Goal: Task Accomplishment & Management: Manage account settings

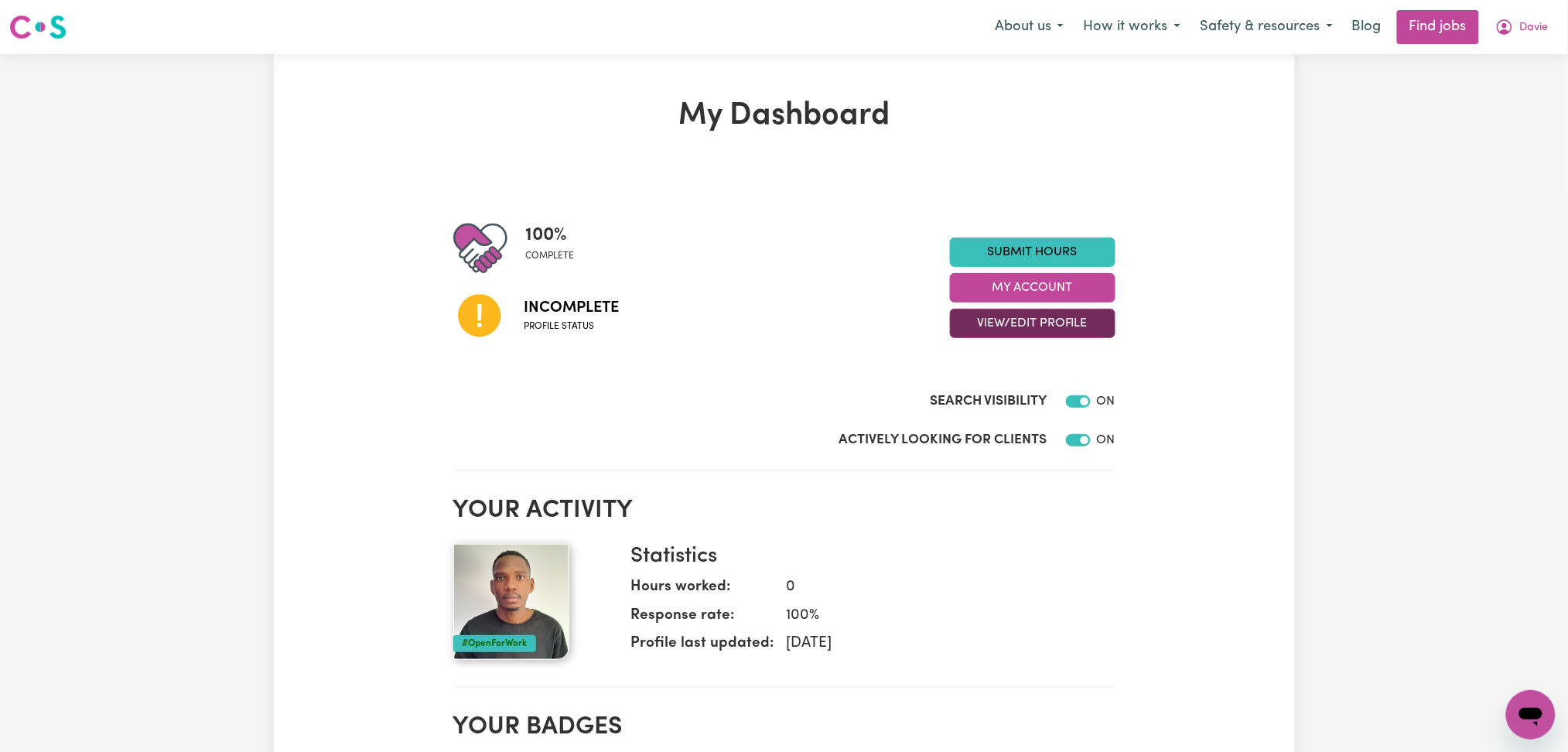
click at [1045, 319] on button "View/Edit Profile" at bounding box center [1033, 323] width 166 height 30
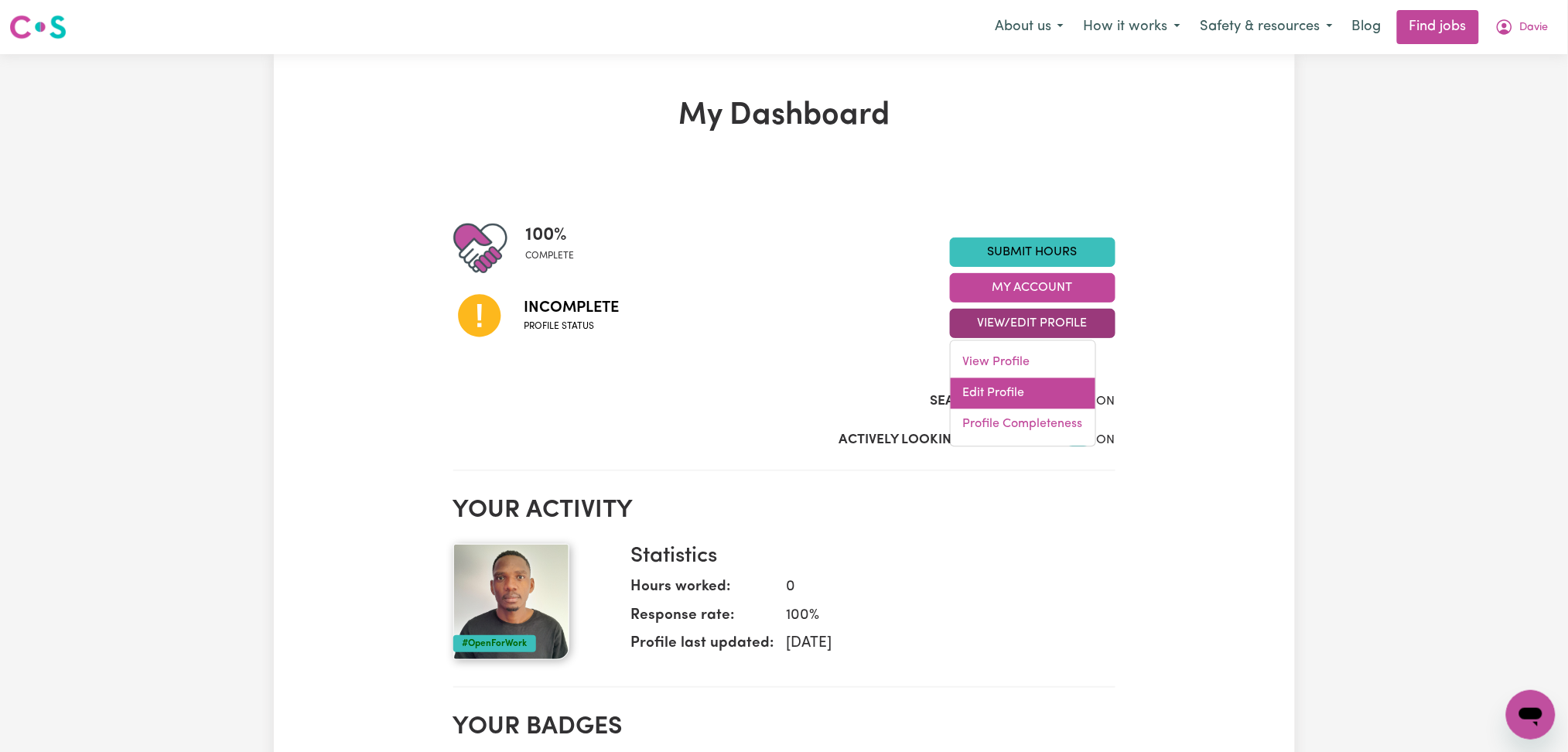
click at [1024, 398] on link "Edit Profile" at bounding box center [1023, 394] width 145 height 31
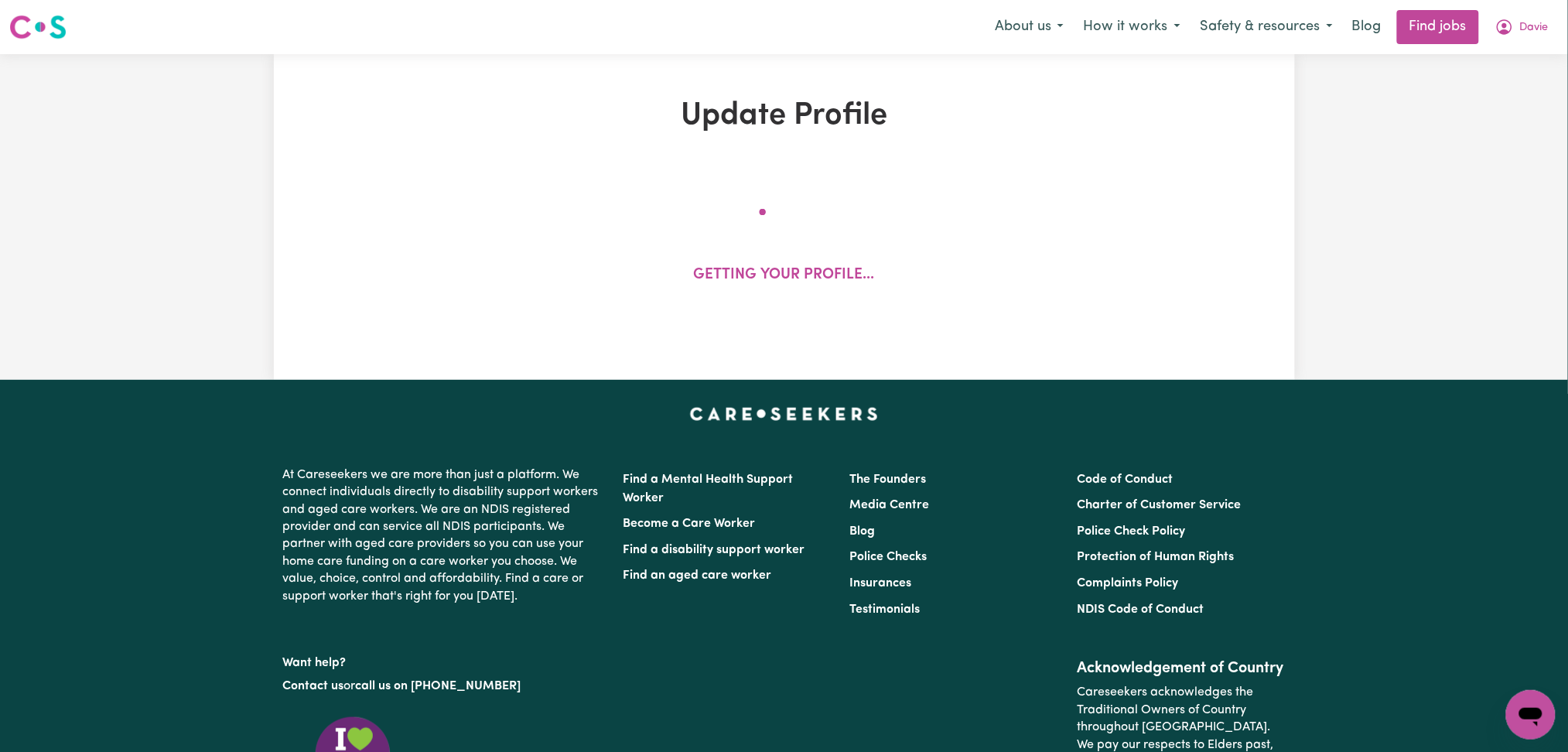
select select "male"
select select "Student Visa"
select select "Studying a healthcare related degree or qualification"
select select "42"
select select "56"
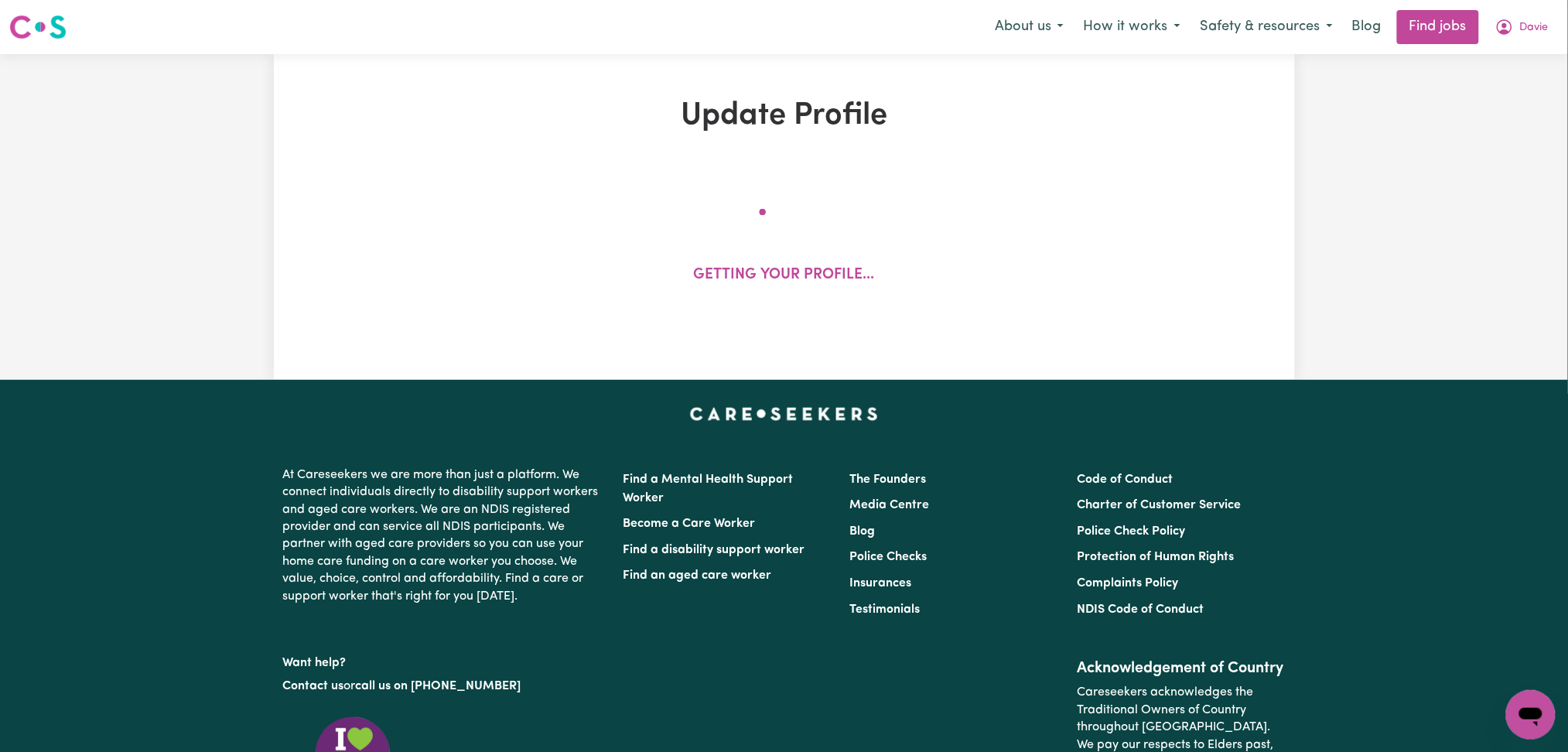
select select "63"
select select "84"
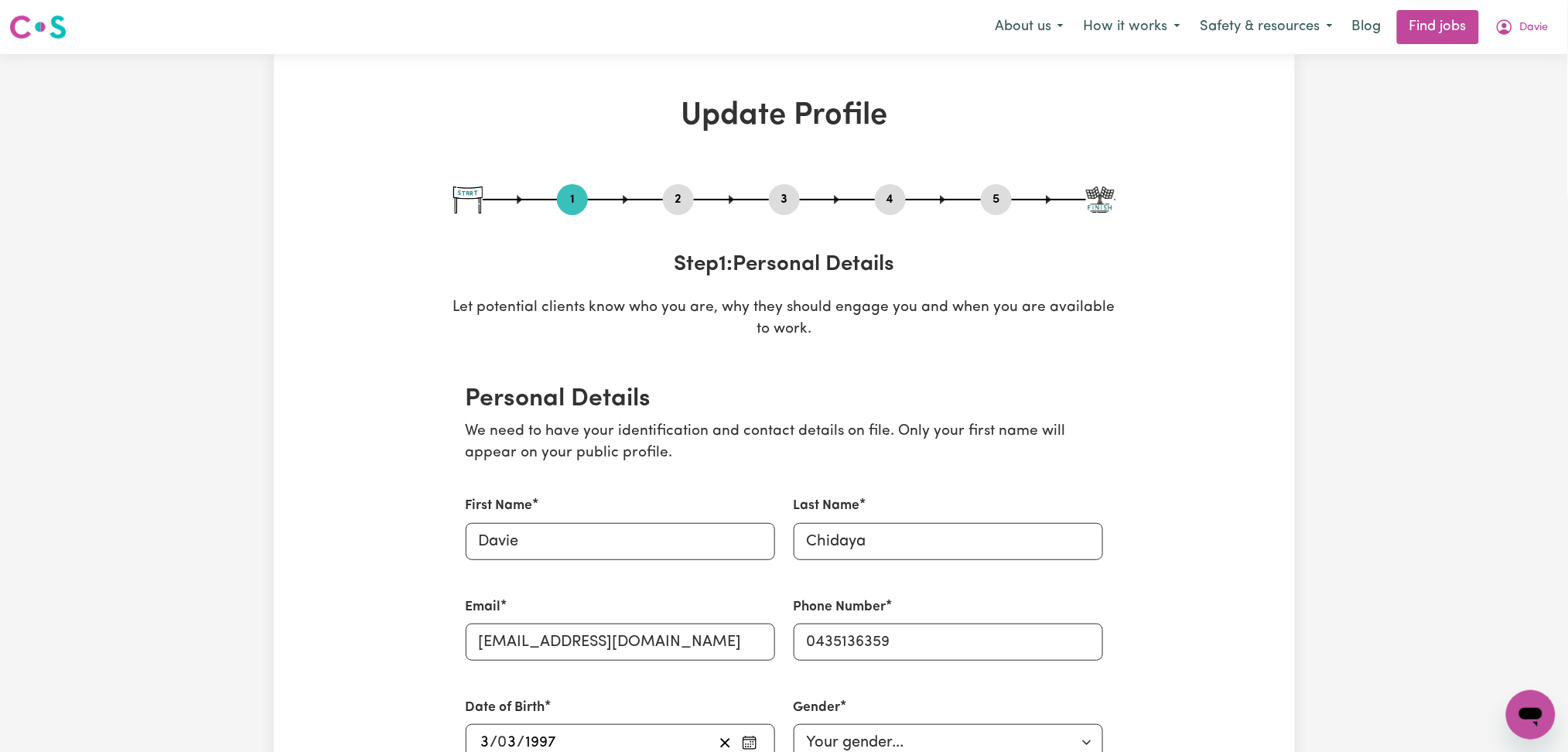
click at [681, 205] on button "2" at bounding box center [678, 199] width 31 height 20
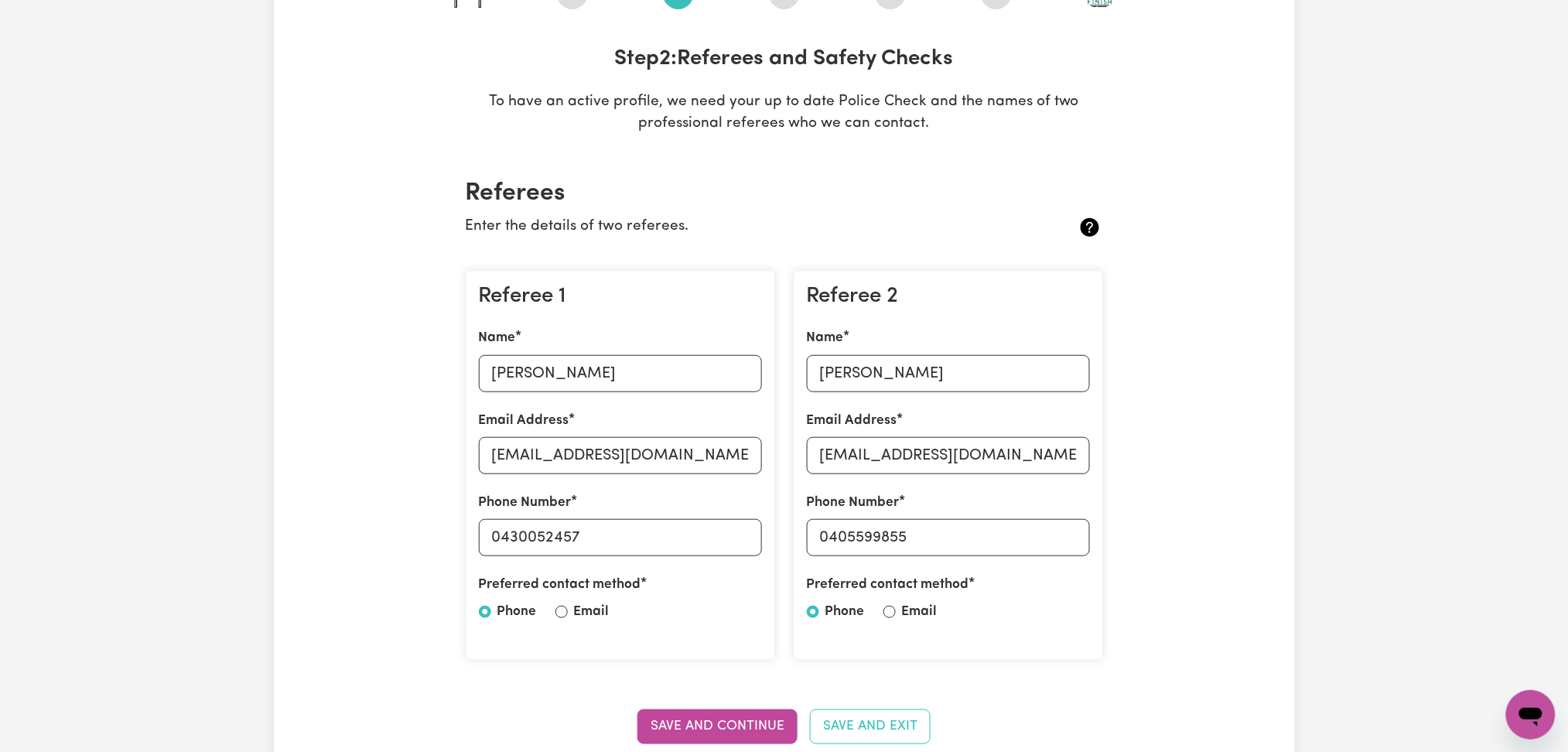
scroll to position [309, 0]
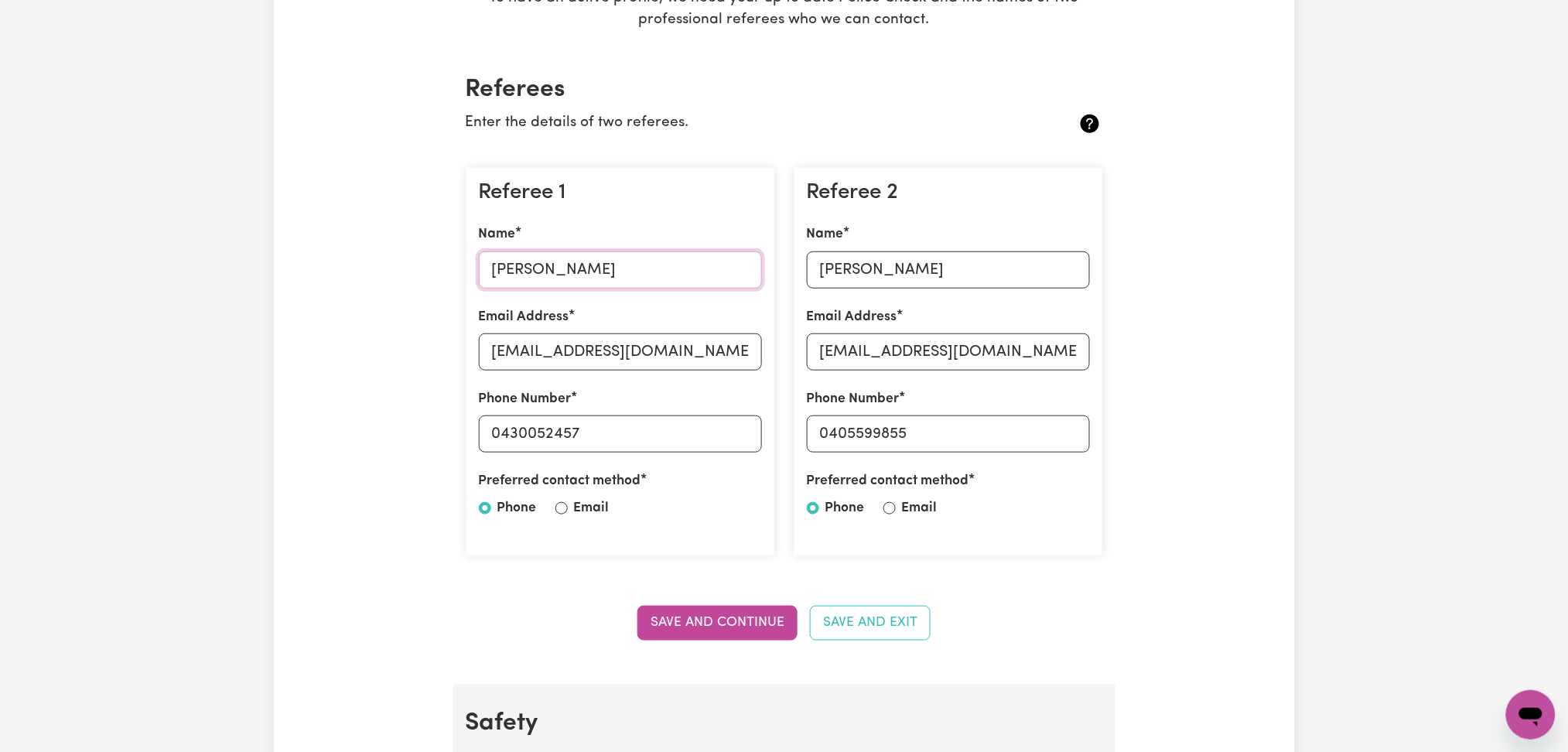
click at [575, 265] on input "Daisy Jepkemboi" at bounding box center [620, 270] width 283 height 37
click at [507, 351] on input "daisyjepkemboi02@gmail.com" at bounding box center [620, 352] width 283 height 37
drag, startPoint x: 500, startPoint y: 428, endPoint x: 663, endPoint y: 444, distance: 163.8
click at [663, 444] on input "0430052457" at bounding box center [620, 434] width 283 height 37
click at [926, 272] on input "Emmanuel Mutai" at bounding box center [948, 270] width 283 height 37
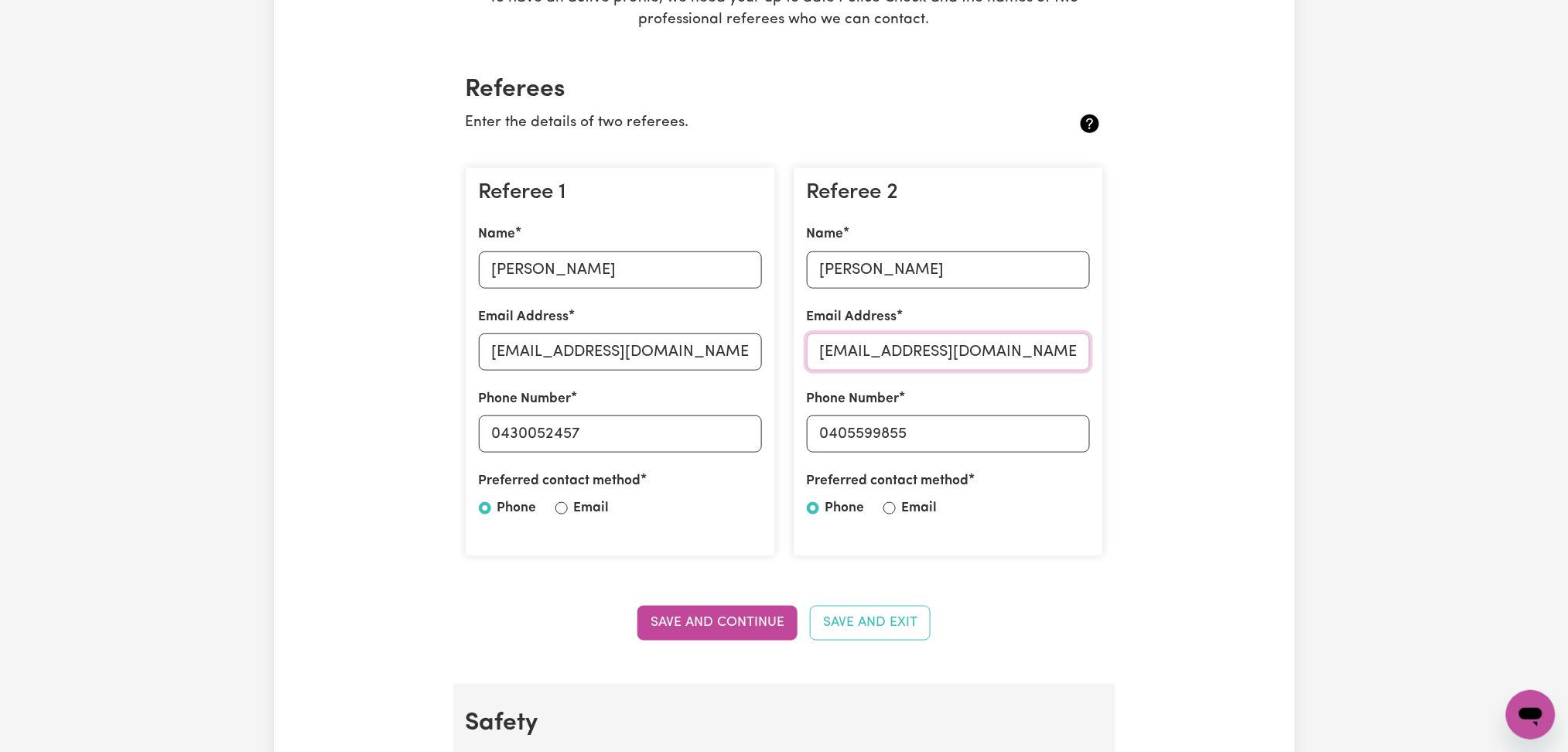
click at [916, 350] on input "mutaie994@gmail.com" at bounding box center [948, 352] width 283 height 37
drag, startPoint x: 829, startPoint y: 436, endPoint x: 1019, endPoint y: 441, distance: 190.1
click at [1019, 441] on input "0405599855" at bounding box center [948, 434] width 283 height 37
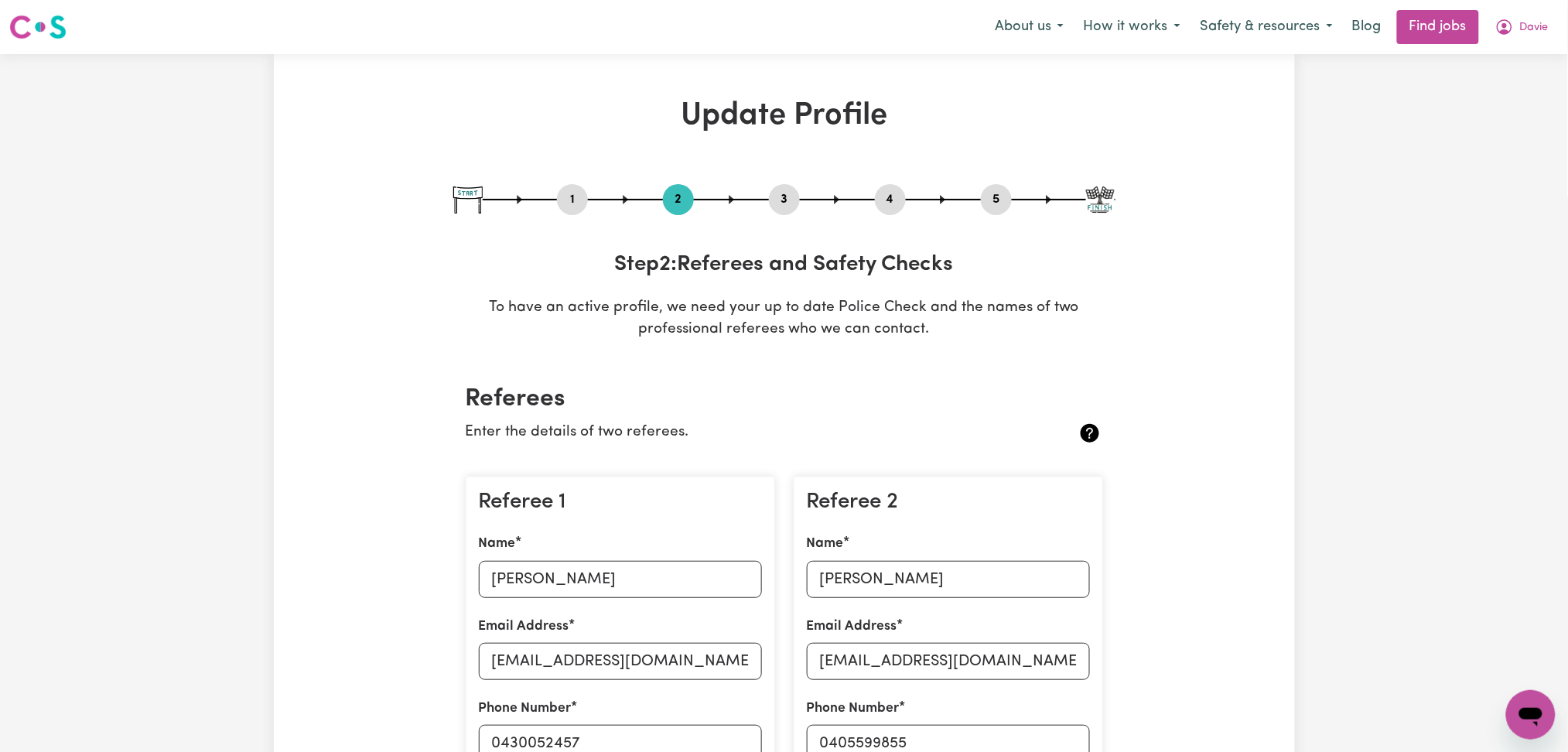
click at [897, 210] on div "4" at bounding box center [890, 199] width 31 height 31
click at [992, 197] on button "5" at bounding box center [997, 199] width 31 height 20
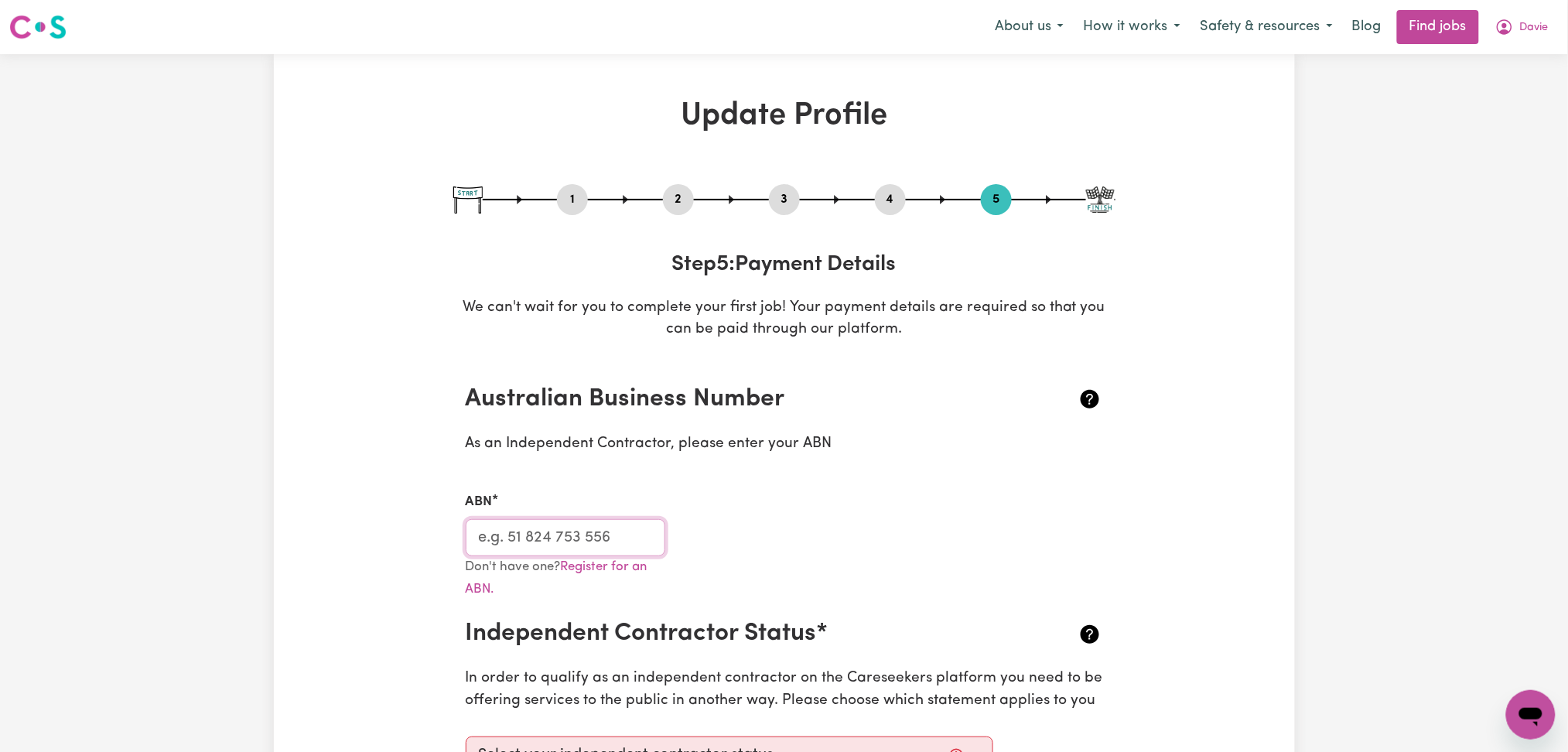
click at [564, 530] on input "ABN" at bounding box center [565, 537] width 200 height 37
click at [1517, 26] on button "Davie" at bounding box center [1522, 27] width 74 height 32
click at [1504, 84] on link "My Dashboard" at bounding box center [1497, 89] width 123 height 30
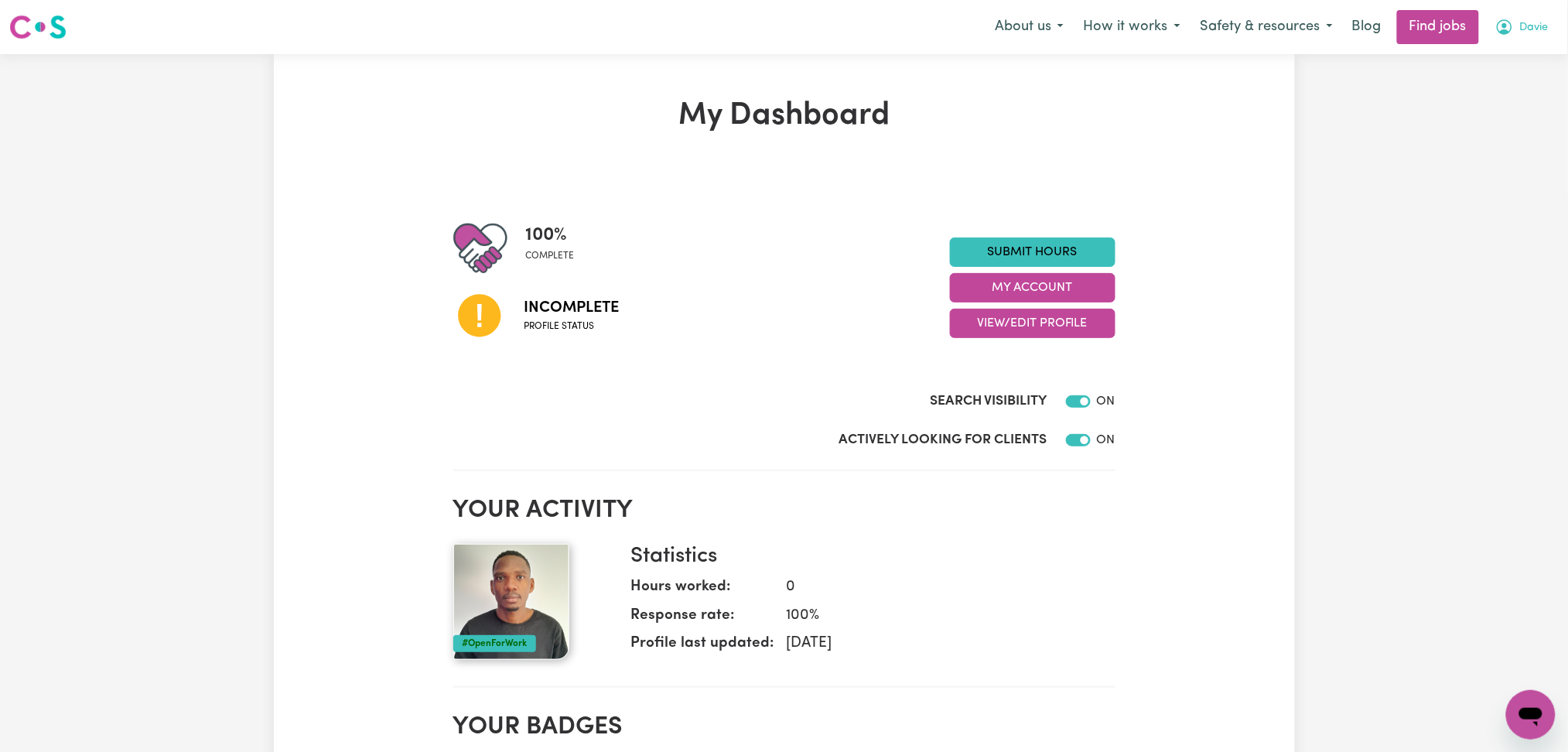
click at [1552, 22] on button "Davie" at bounding box center [1522, 27] width 74 height 32
click at [1511, 105] on link "Logout" at bounding box center [1497, 118] width 123 height 30
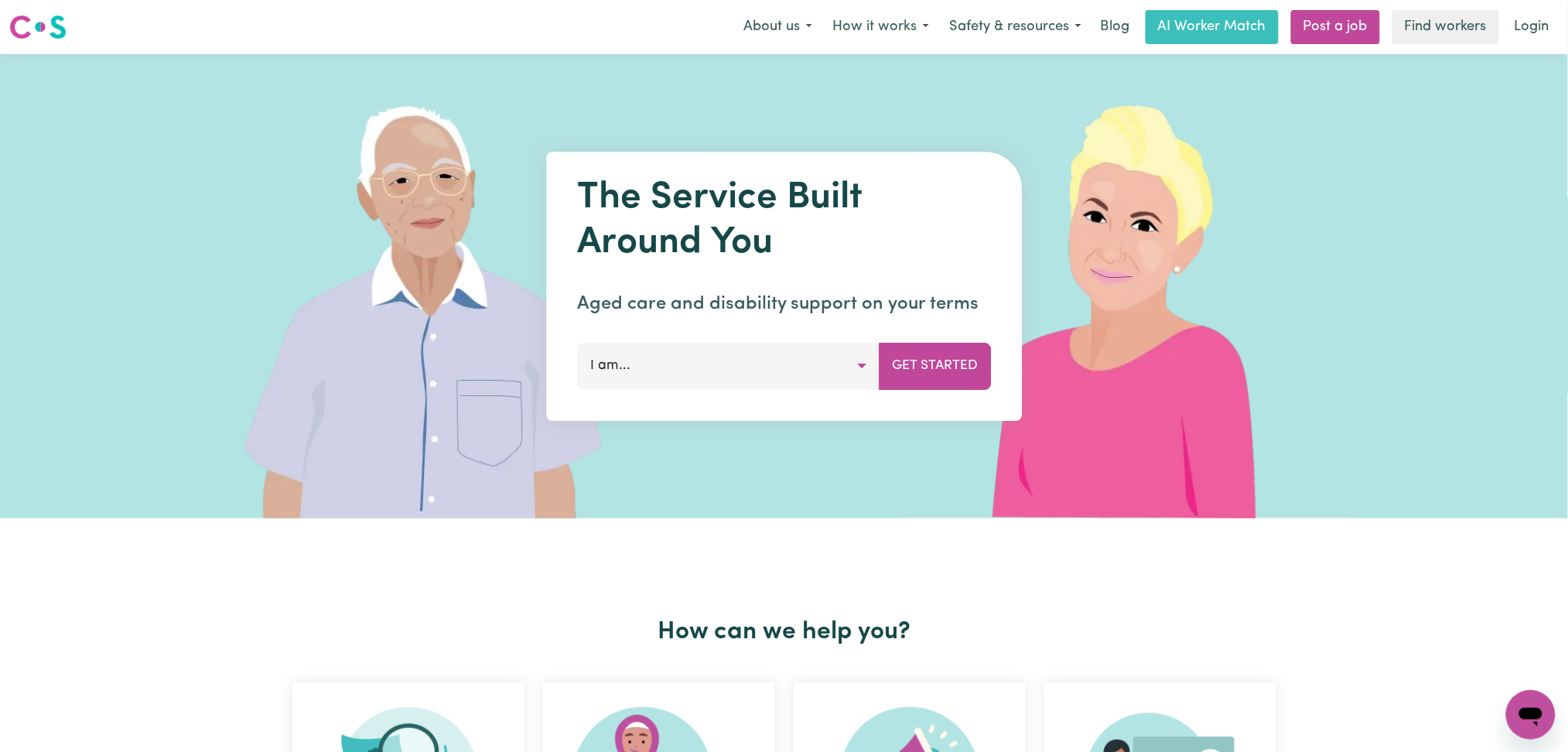
click at [1536, 30] on link "Login" at bounding box center [1532, 27] width 53 height 34
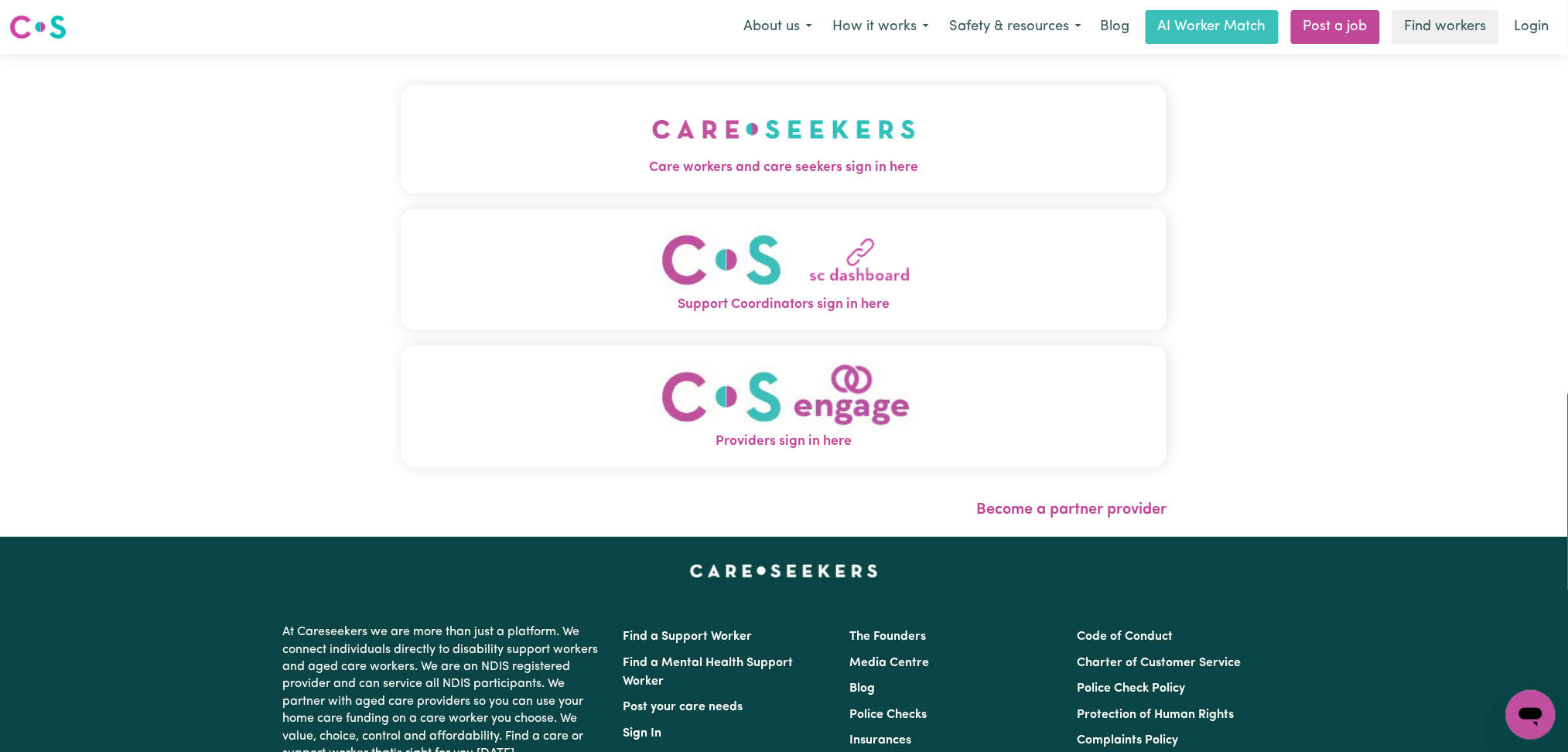
click at [700, 164] on span "Care workers and care seekers sign in here" at bounding box center [784, 168] width 766 height 20
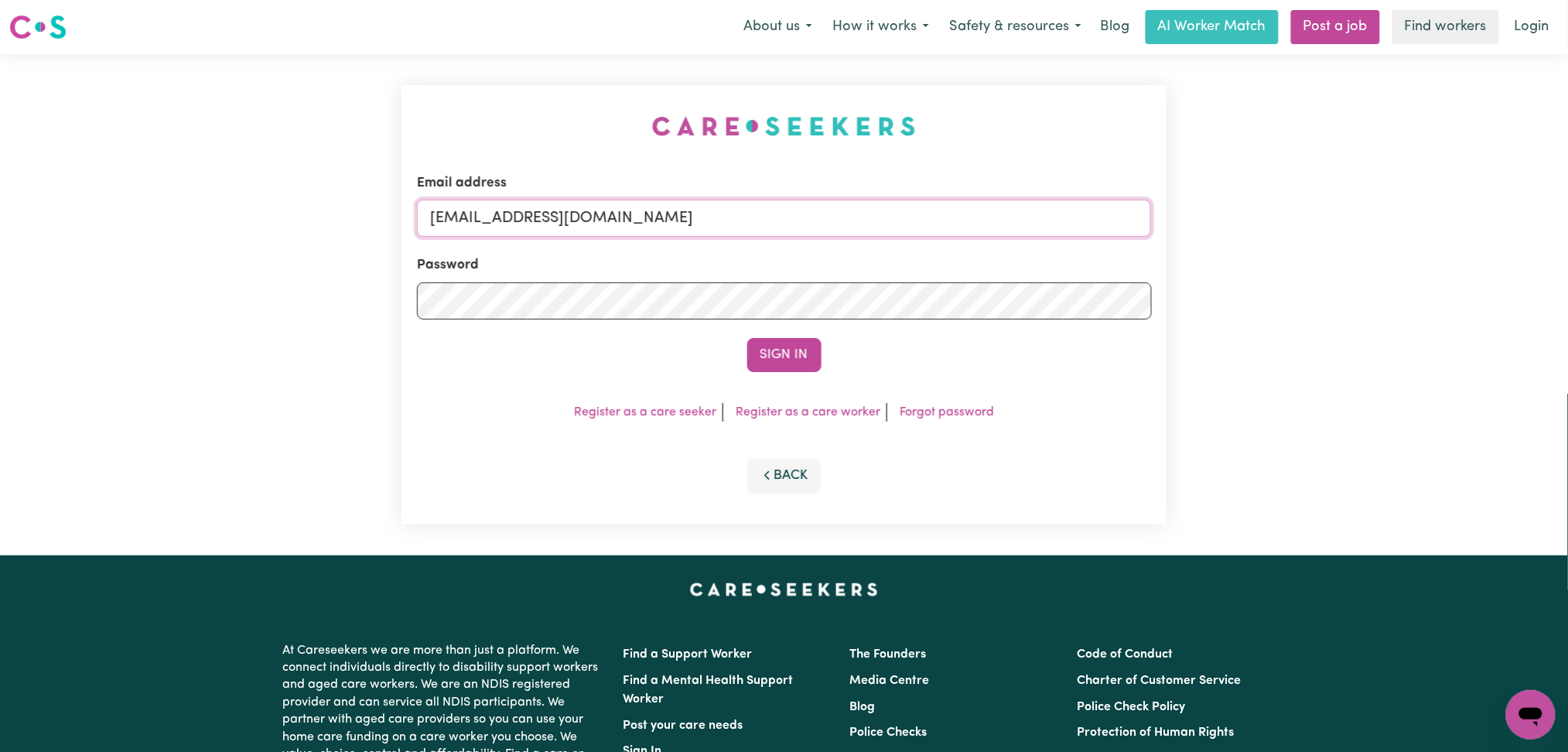
click at [635, 215] on input "onboardingcs@careseekers.com.au" at bounding box center [784, 218] width 735 height 37
drag, startPoint x: 511, startPoint y: 205, endPoint x: 995, endPoint y: 205, distance: 484.0
click at [995, 205] on input "Superuser~andrew@culturalshift.com.au" at bounding box center [784, 218] width 735 height 37
click at [762, 344] on button "Sign In" at bounding box center [784, 355] width 74 height 34
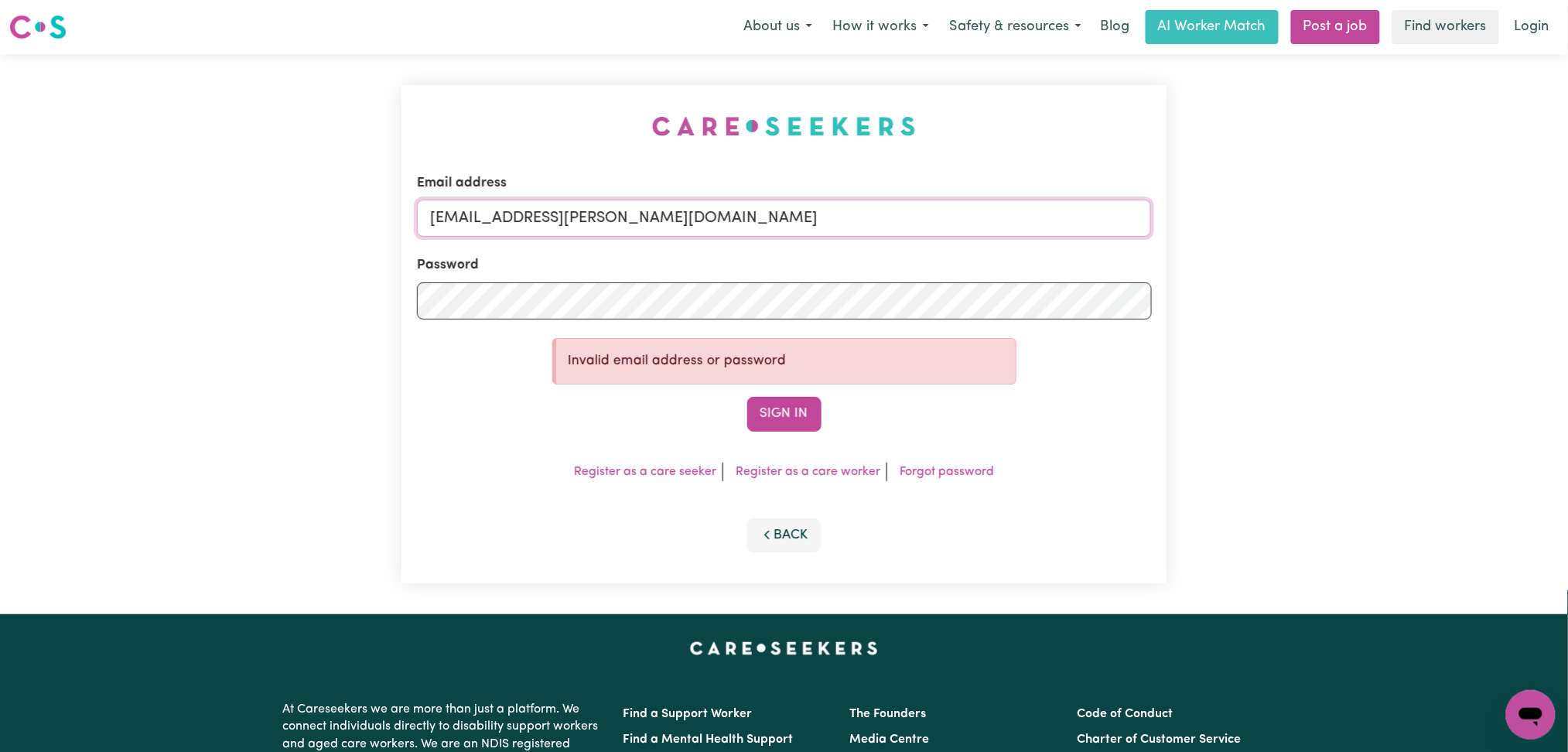
paste input "Chantaltuishime@gmail.com"
drag, startPoint x: 515, startPoint y: 218, endPoint x: 1023, endPoint y: 218, distance: 508.0
click at [1023, 218] on input "Superuser~ Chantaltuishime@gmail.com" at bounding box center [784, 218] width 735 height 37
click at [517, 210] on input "Superuser~ Chantaltuishime@gmail.com" at bounding box center [784, 218] width 735 height 37
type input "Superuser~Chantaltuishime@gmail.com"
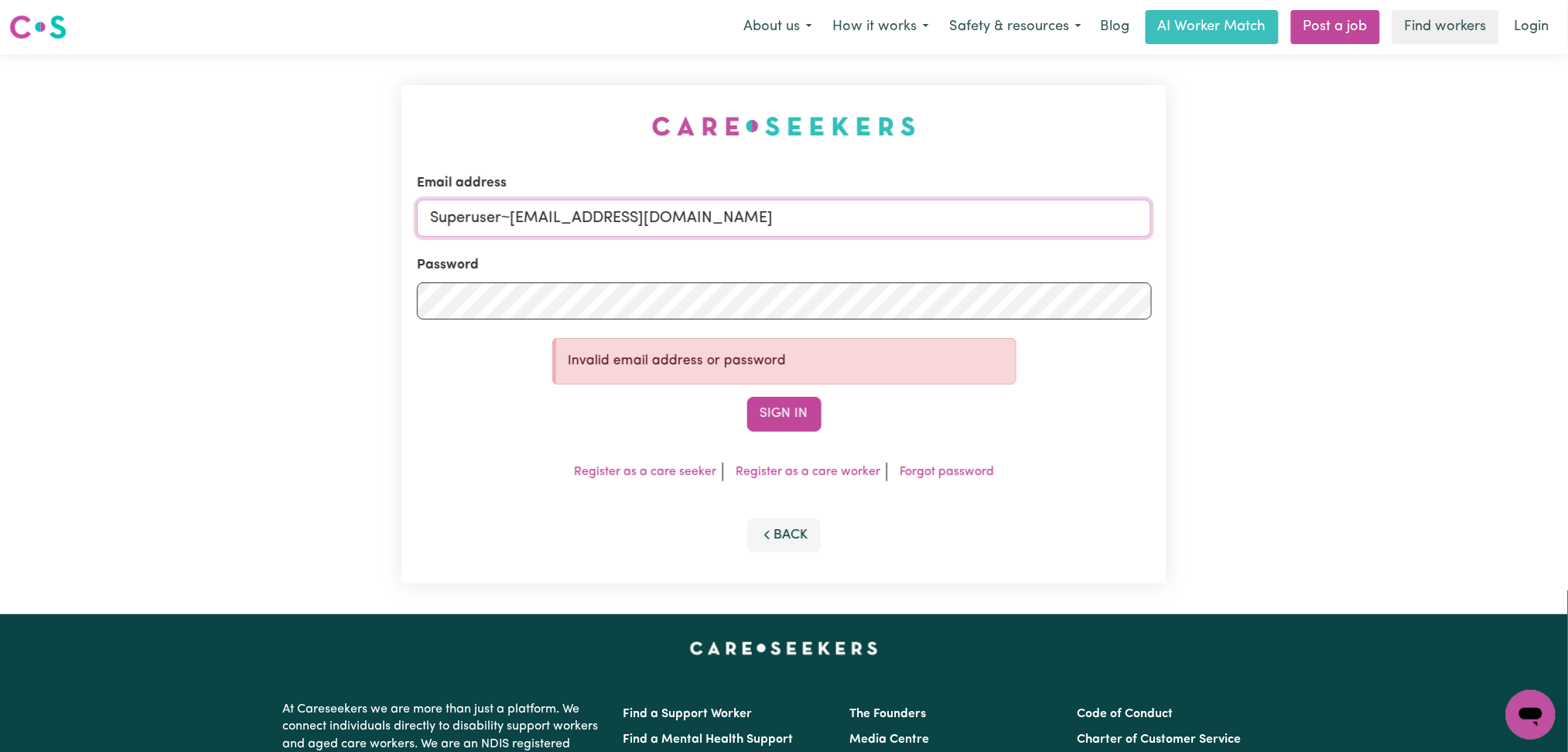
click at [747, 397] on button "Sign In" at bounding box center [784, 414] width 74 height 34
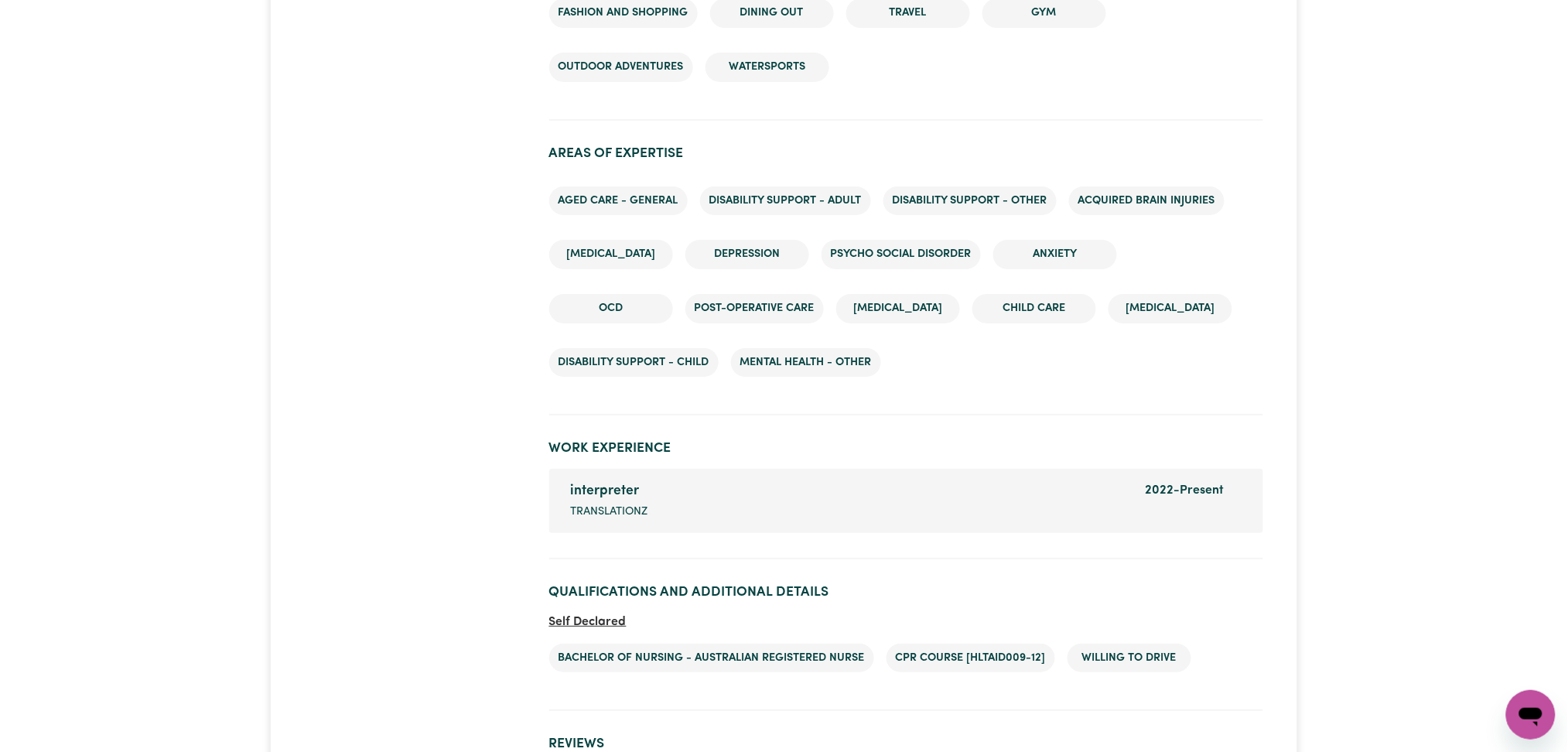
scroll to position [2372, 0]
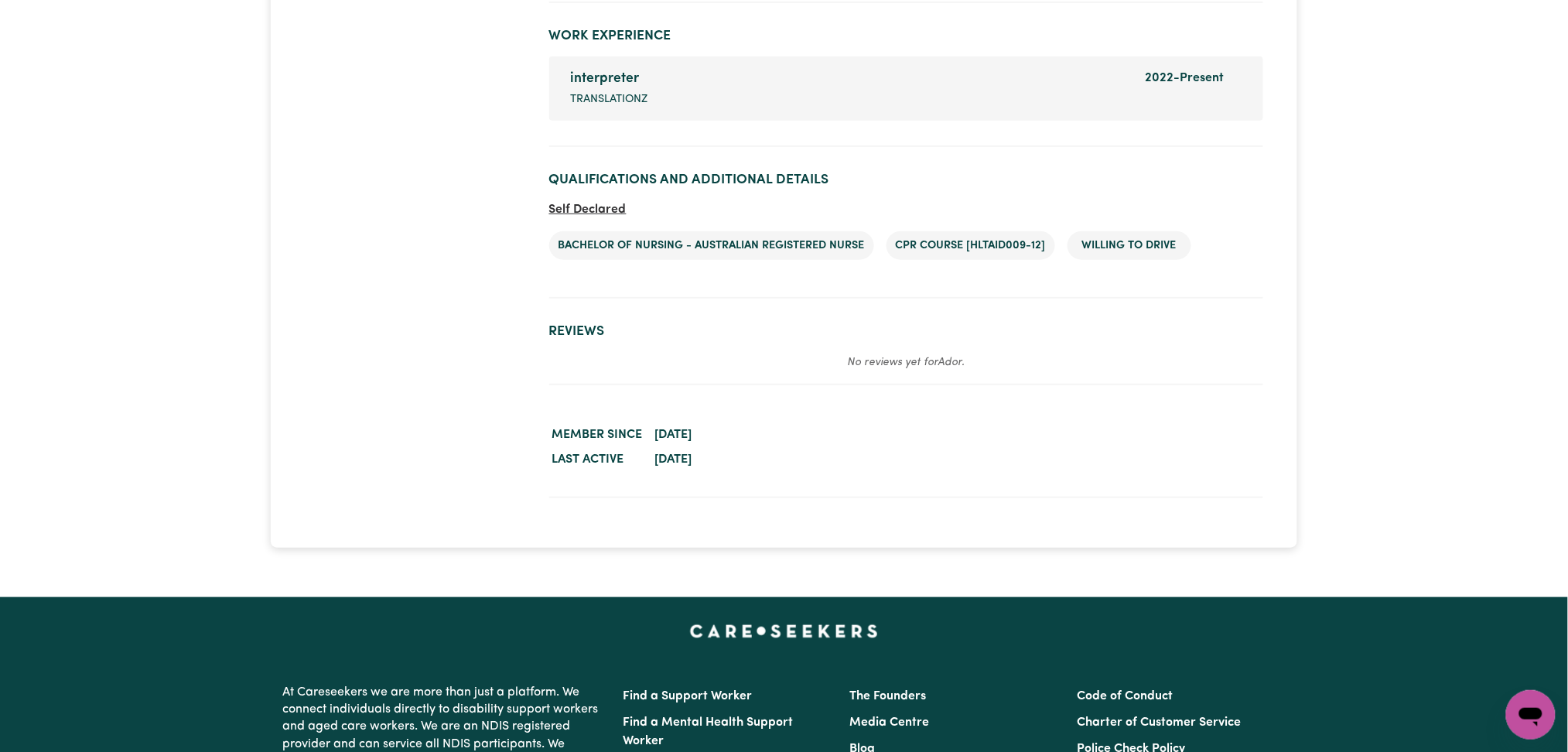
click at [1019, 312] on section "Reviews No reviews yet for Ador ." at bounding box center [906, 347] width 714 height 74
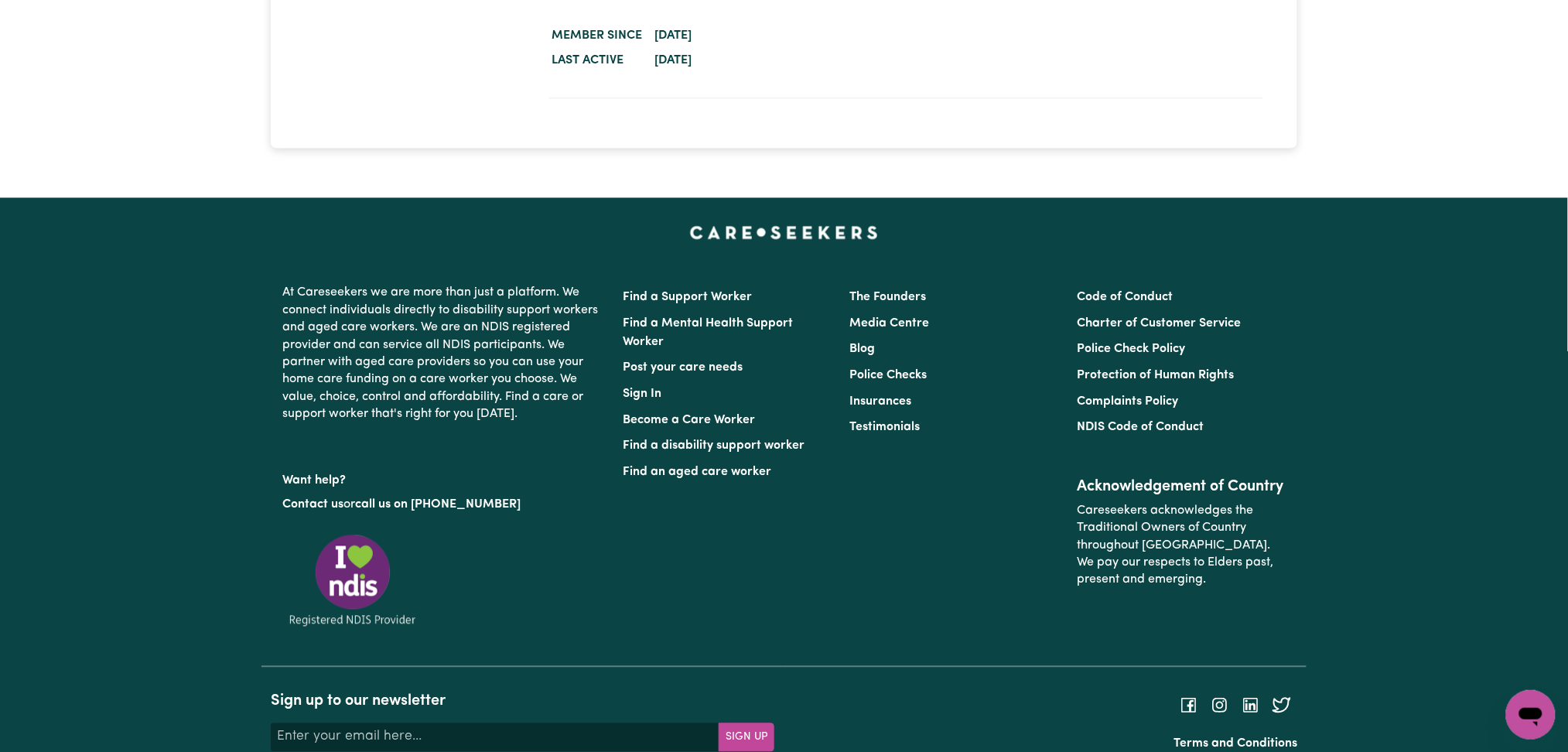
scroll to position [2578, 0]
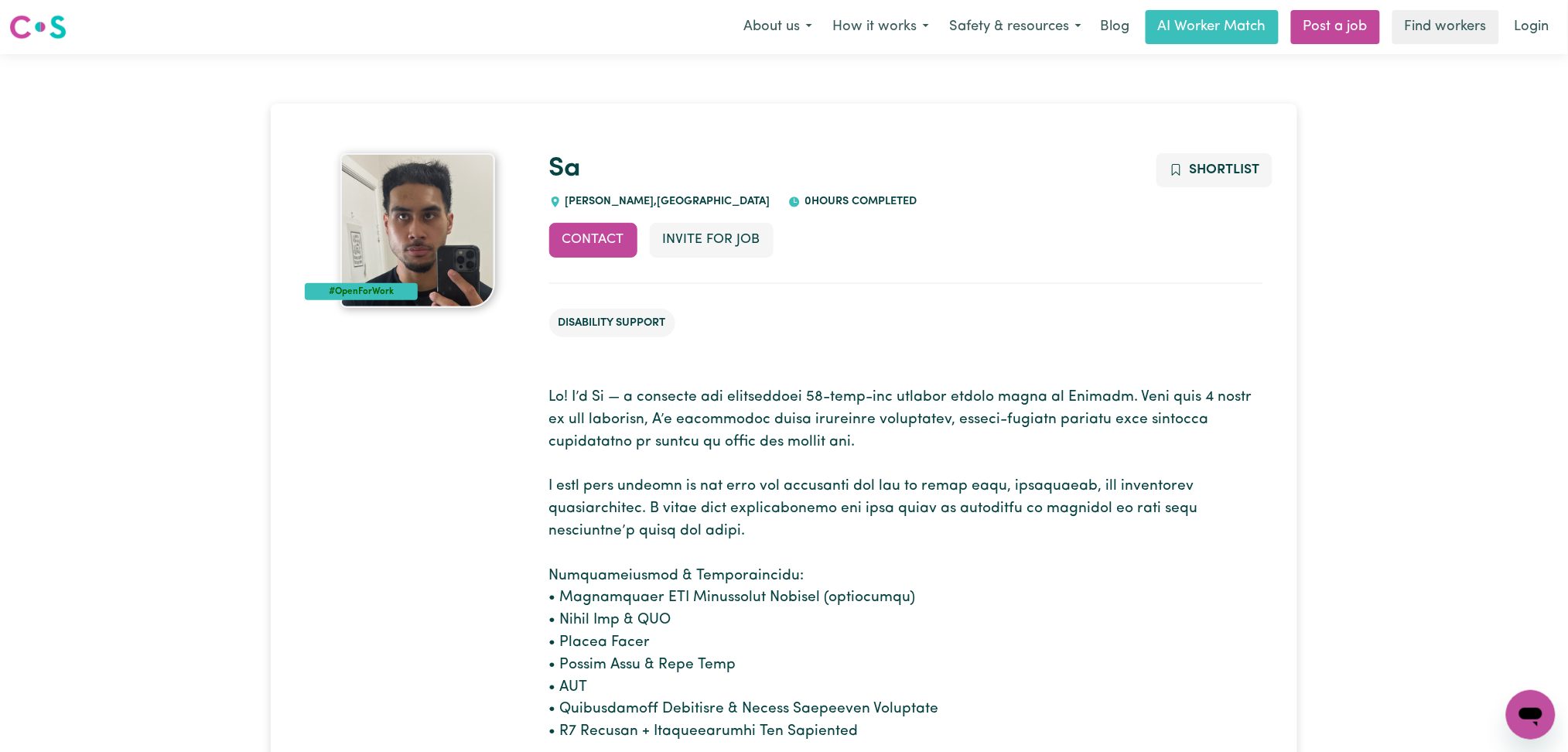
click at [768, 274] on div "Contact Invite for Job Shortlist" at bounding box center [906, 253] width 714 height 60
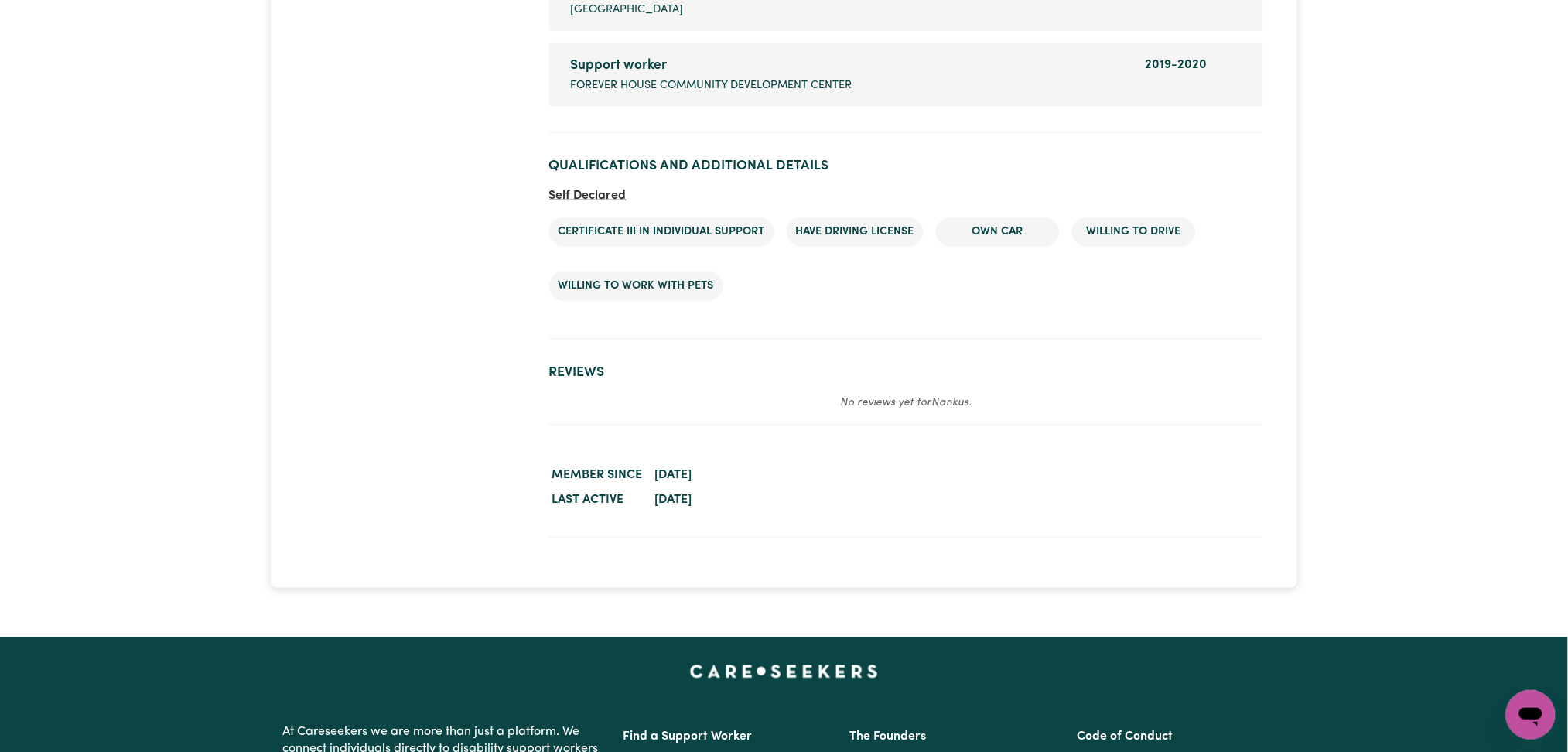
scroll to position [2062, 0]
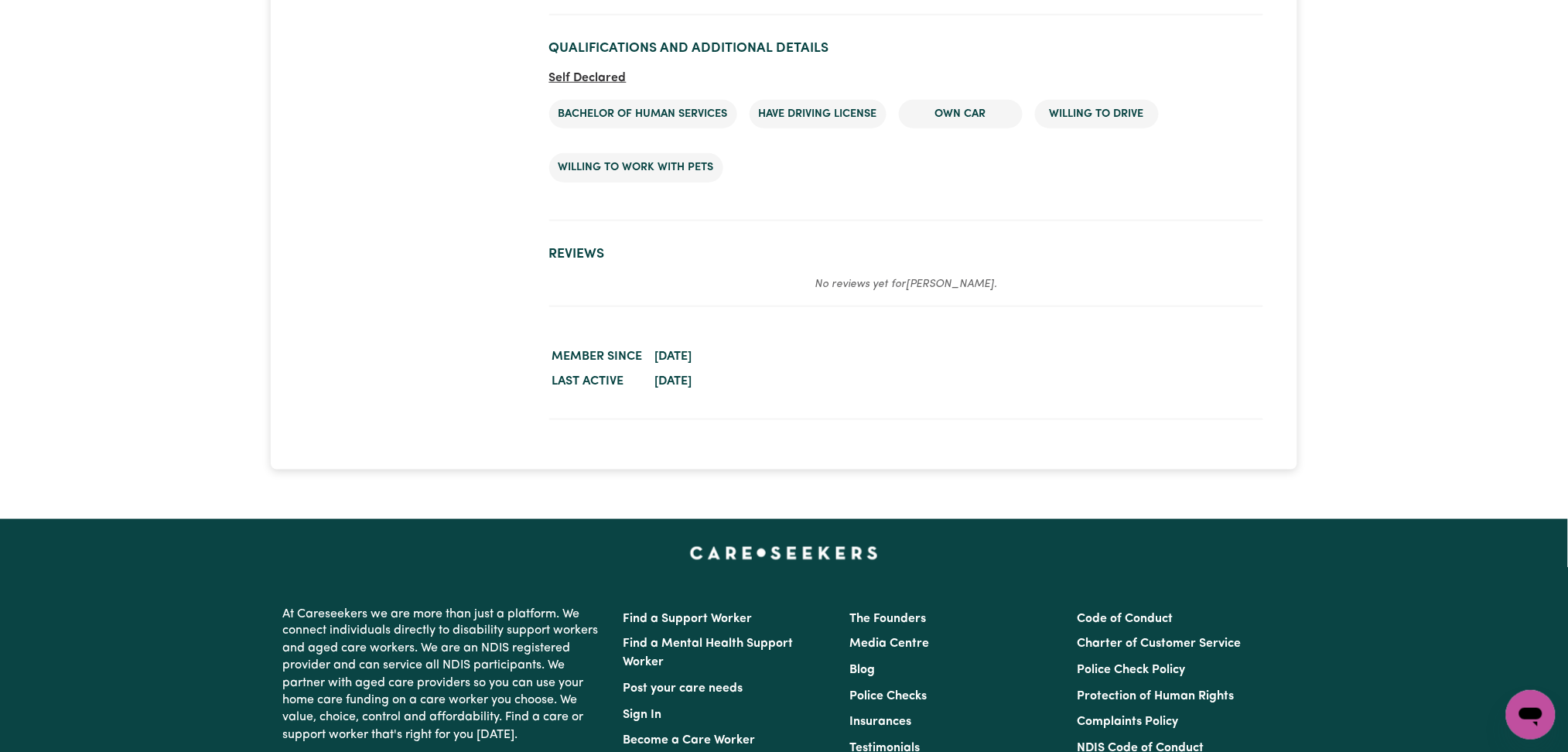
scroll to position [2475, 0]
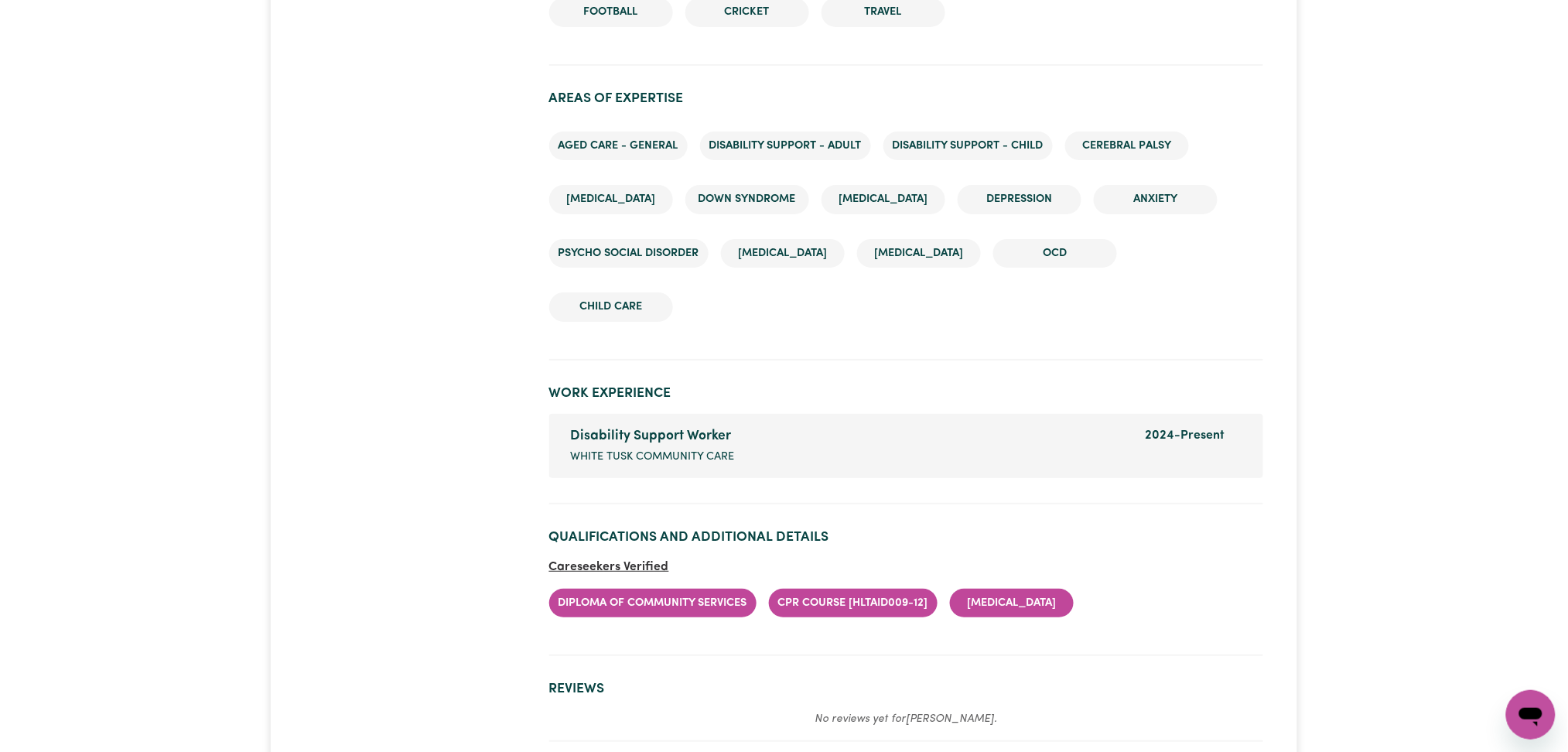
scroll to position [2084, 0]
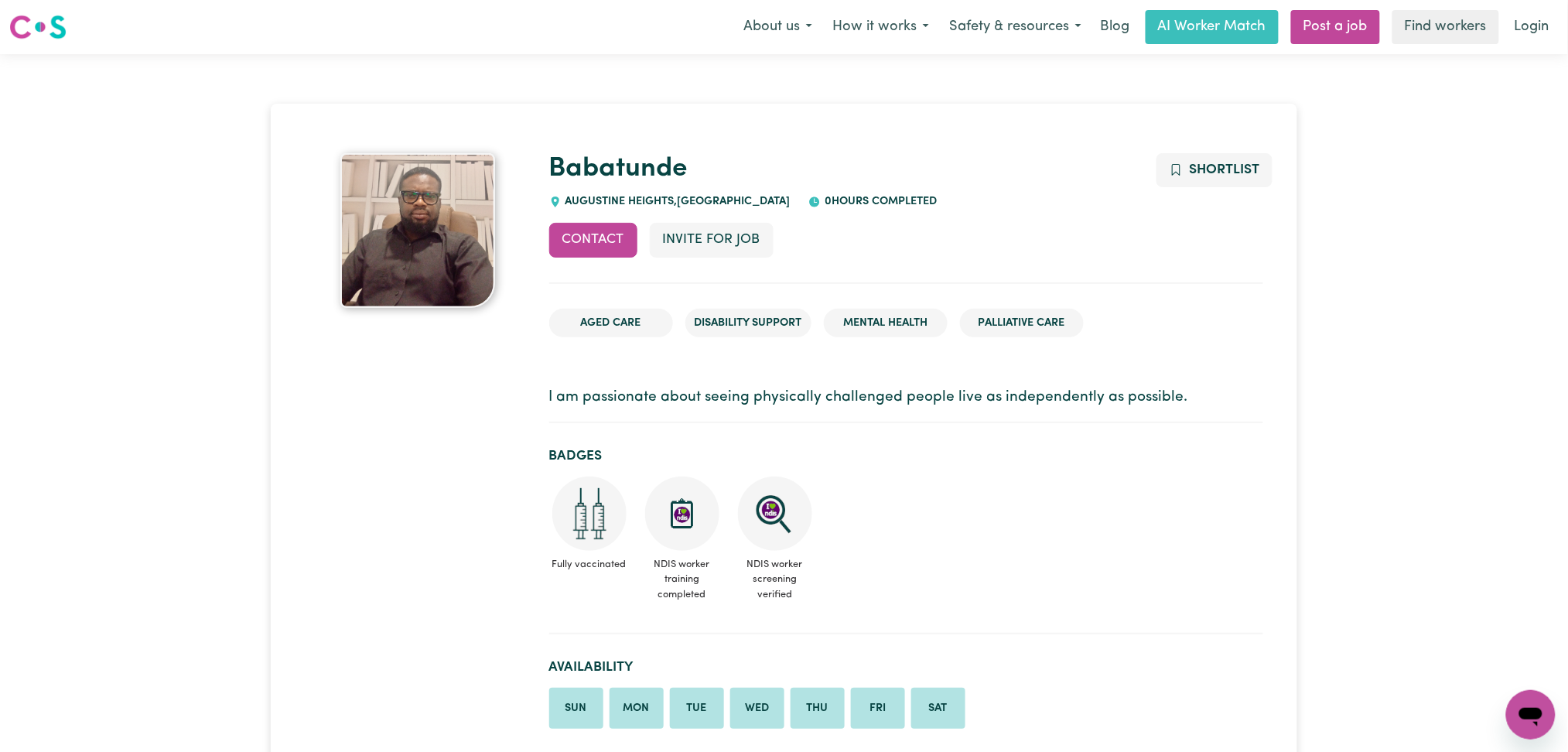
click at [959, 504] on ul "Fully vaccinated NDIS worker training completed NDIS worker screening verified" at bounding box center [906, 542] width 714 height 132
